Goal: Information Seeking & Learning: Learn about a topic

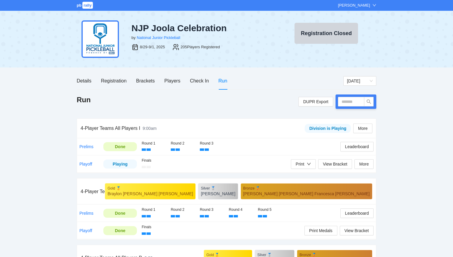
click at [83, 5] on span "rally" at bounding box center [87, 5] width 10 height 7
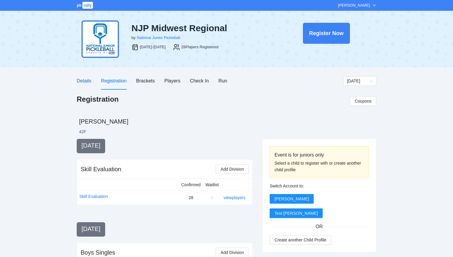
click at [82, 82] on div "Details" at bounding box center [84, 80] width 15 height 7
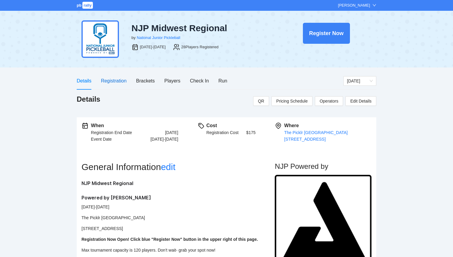
click at [104, 77] on div "Registration" at bounding box center [113, 80] width 25 height 7
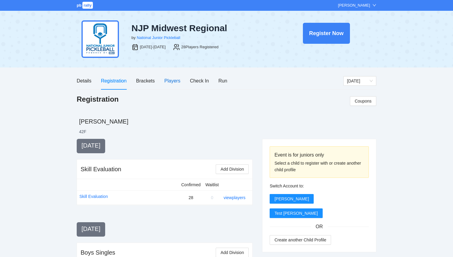
click at [176, 82] on div "Players" at bounding box center [173, 80] width 16 height 7
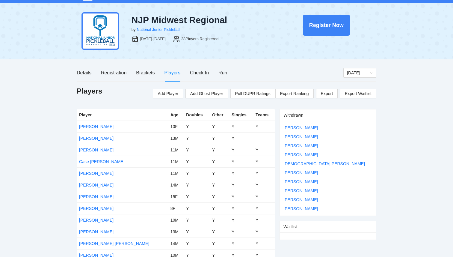
scroll to position [8, 0]
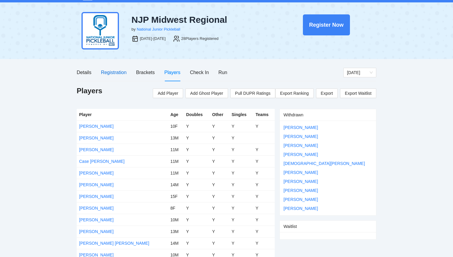
click at [109, 73] on div "Registration" at bounding box center [113, 72] width 25 height 7
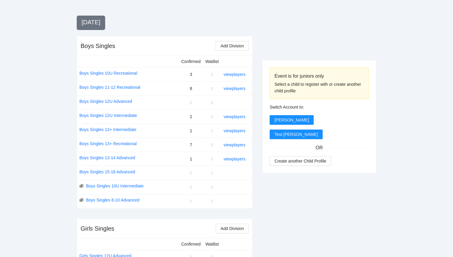
scroll to position [206, 0]
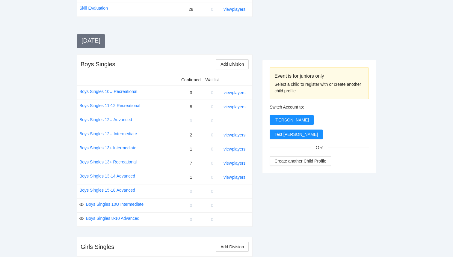
scroll to position [191, 0]
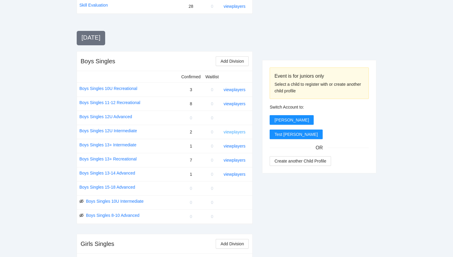
click at [233, 132] on link "view players" at bounding box center [235, 131] width 22 height 5
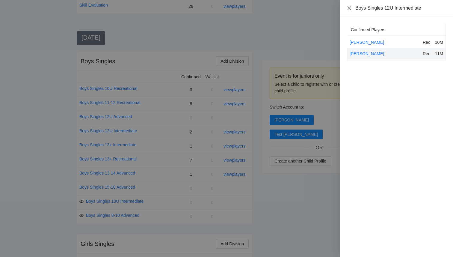
click at [350, 8] on icon "close" at bounding box center [350, 8] width 4 height 4
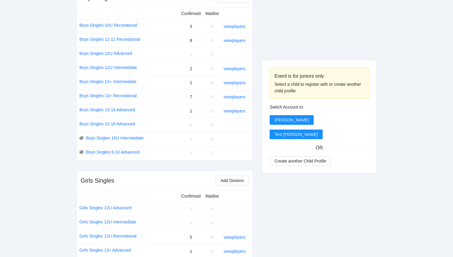
scroll to position [253, 0]
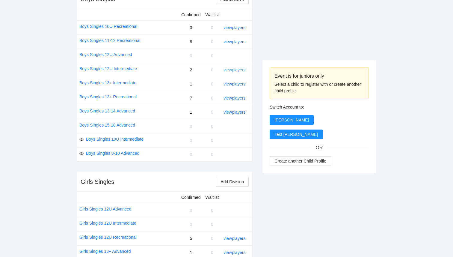
click at [237, 71] on link "view players" at bounding box center [235, 69] width 22 height 5
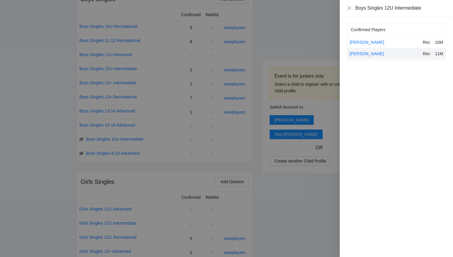
click at [234, 115] on div at bounding box center [226, 128] width 453 height 257
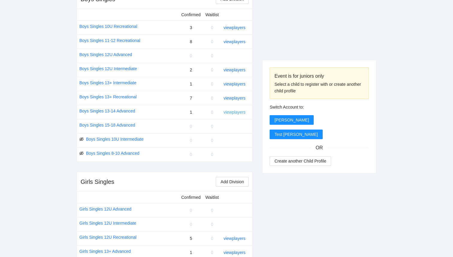
click at [234, 114] on link "view players" at bounding box center [235, 112] width 22 height 5
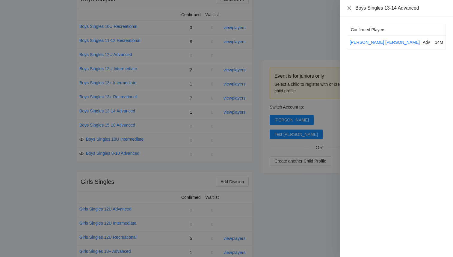
click at [349, 9] on icon "close" at bounding box center [349, 8] width 5 height 5
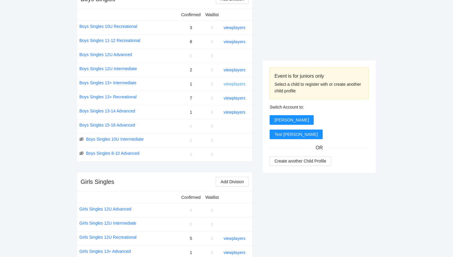
click at [232, 85] on link "view players" at bounding box center [235, 84] width 22 height 5
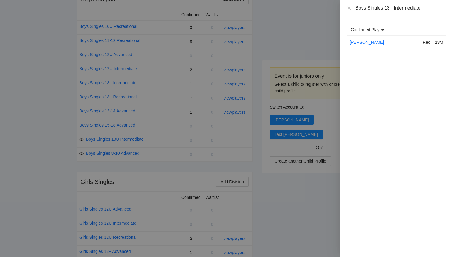
click at [281, 40] on div at bounding box center [226, 128] width 453 height 257
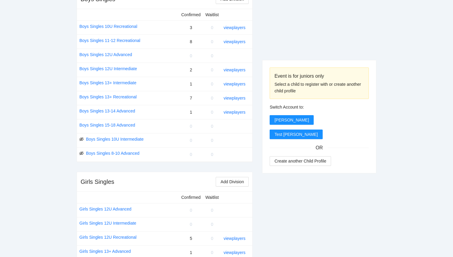
click at [229, 72] on div "view players" at bounding box center [236, 70] width 24 height 7
click at [230, 70] on link "view players" at bounding box center [235, 69] width 22 height 5
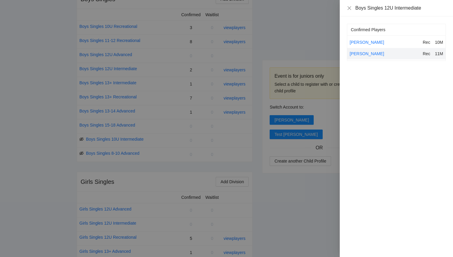
click at [181, 88] on div at bounding box center [226, 128] width 453 height 257
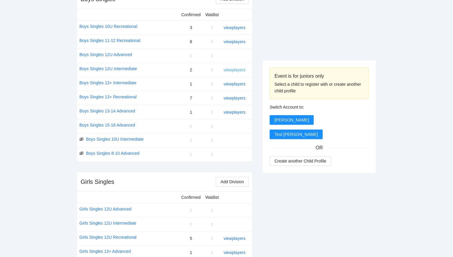
click at [234, 69] on link "view players" at bounding box center [235, 69] width 22 height 5
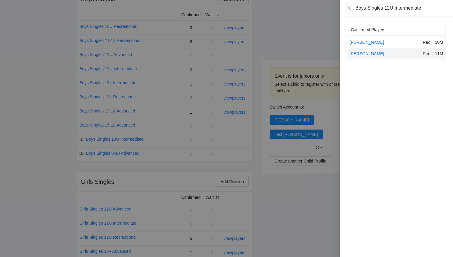
click at [204, 73] on div at bounding box center [226, 128] width 453 height 257
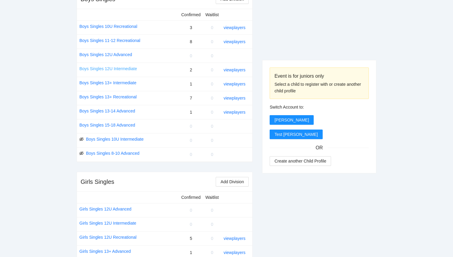
click at [125, 68] on link "Boys Singles 12U Intermediate" at bounding box center [108, 68] width 58 height 7
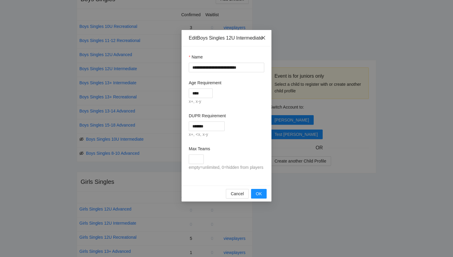
click at [265, 38] on icon "close" at bounding box center [263, 37] width 5 height 5
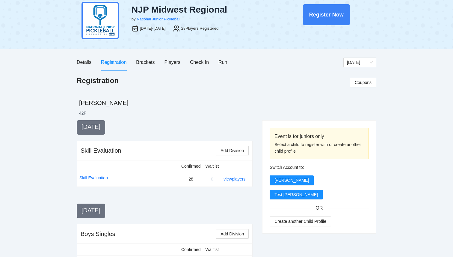
scroll to position [18, 0]
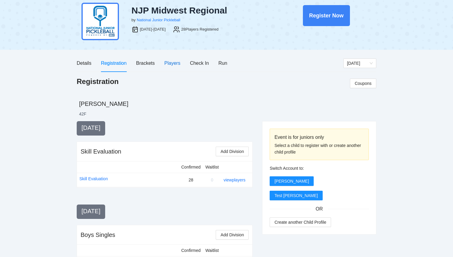
click at [167, 64] on div "Players" at bounding box center [173, 62] width 16 height 7
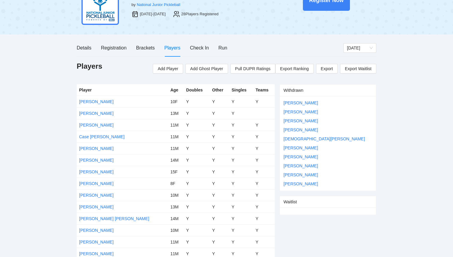
scroll to position [31, 0]
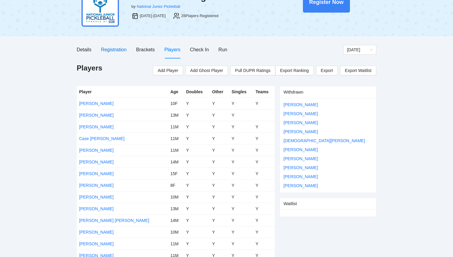
click at [112, 46] on div "Registration" at bounding box center [113, 49] width 25 height 7
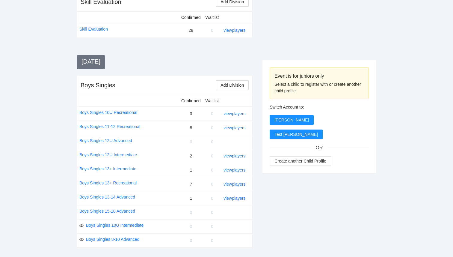
scroll to position [173, 0]
